Goal: Task Accomplishment & Management: Manage account settings

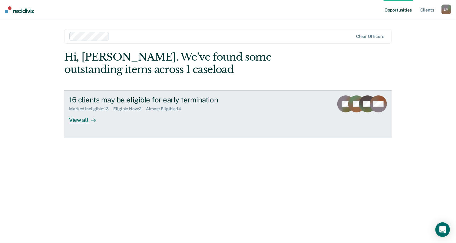
click at [89, 120] on div at bounding box center [91, 119] width 7 height 7
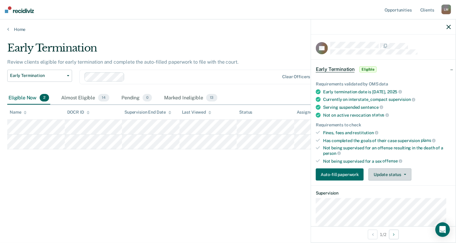
click at [390, 171] on button "Update status" at bounding box center [390, 175] width 43 height 12
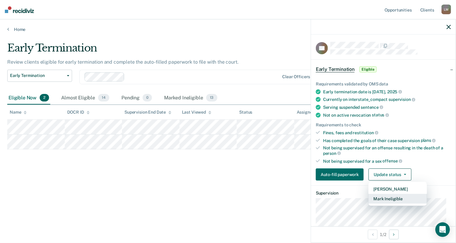
click at [382, 196] on button "Mark Ineligible" at bounding box center [398, 199] width 58 height 10
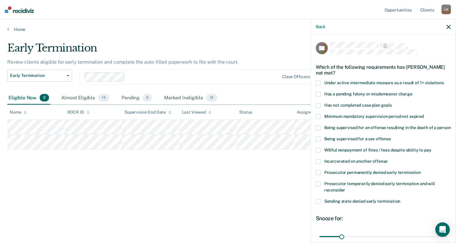
click at [318, 104] on span at bounding box center [318, 105] width 5 height 5
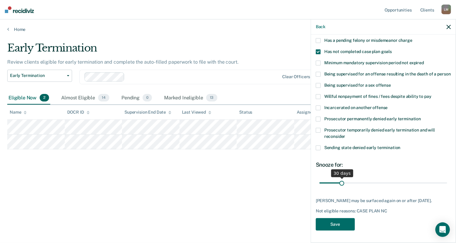
scroll to position [64, 0]
drag, startPoint x: 340, startPoint y: 177, endPoint x: 452, endPoint y: 192, distance: 113.1
type input "180"
click at [448, 189] on input "range" at bounding box center [384, 183] width 128 height 11
click at [347, 224] on button "Save" at bounding box center [335, 224] width 39 height 12
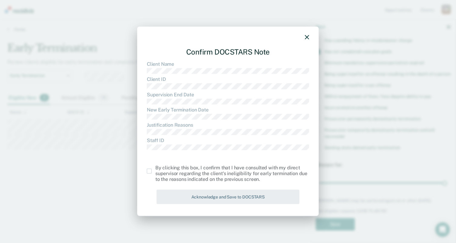
click at [149, 170] on span at bounding box center [149, 171] width 5 height 5
click at [155, 169] on input "checkbox" at bounding box center [155, 169] width 0 height 0
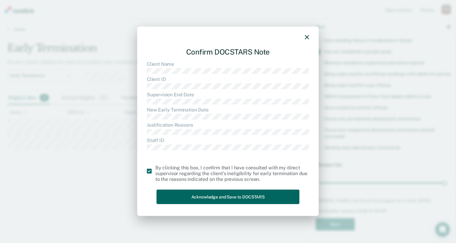
click at [203, 195] on button "Acknowledge and Save to DOCSTARS" at bounding box center [228, 196] width 143 height 15
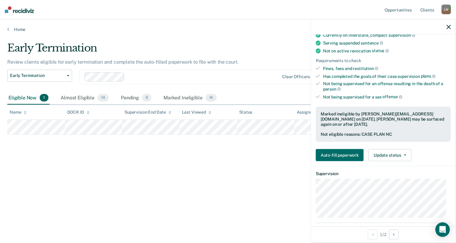
click at [448, 9] on div "L M" at bounding box center [447, 10] width 10 height 10
click at [412, 40] on link "Log Out" at bounding box center [422, 39] width 49 height 5
